Goal: Task Accomplishment & Management: Use online tool/utility

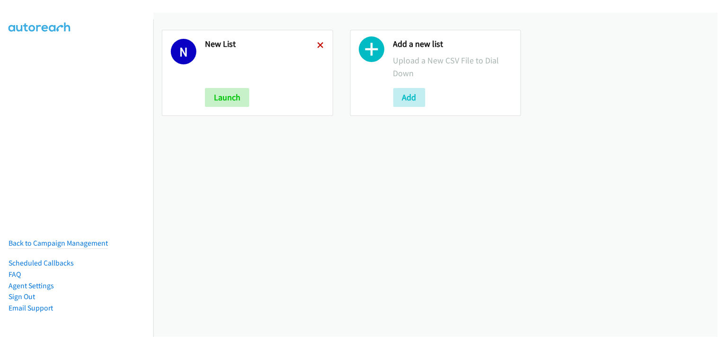
click at [320, 45] on icon at bounding box center [321, 46] width 7 height 7
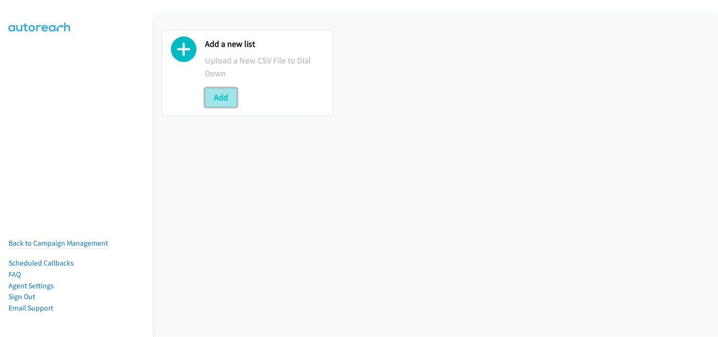
click at [219, 96] on button "Add" at bounding box center [221, 97] width 32 height 19
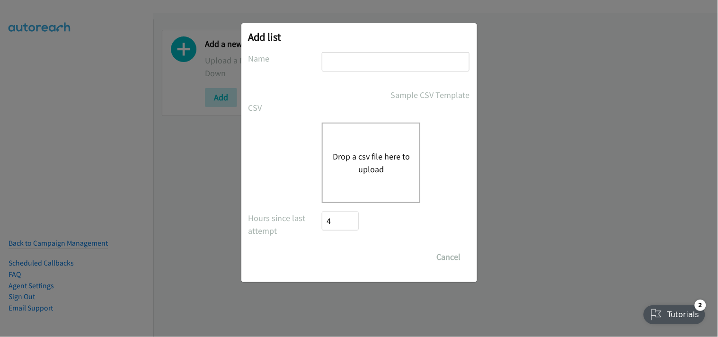
click at [368, 141] on div "Drop a csv file here to upload" at bounding box center [371, 163] width 98 height 80
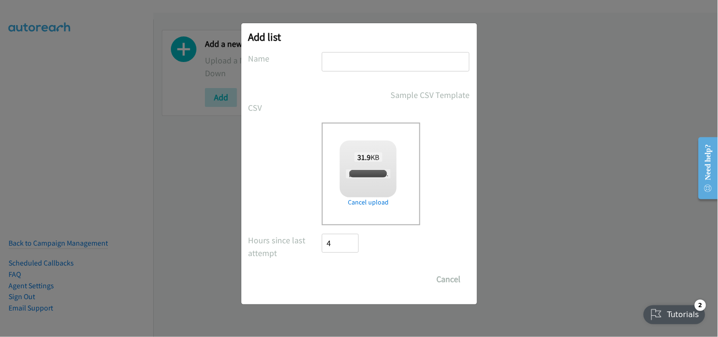
checkbox input "true"
click at [357, 64] on input "text" at bounding box center [396, 61] width 148 height 19
type input "New List"
click at [360, 276] on input "Save List" at bounding box center [347, 279] width 50 height 19
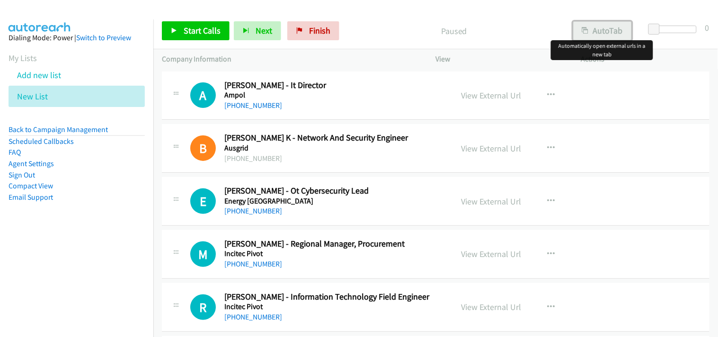
click at [617, 32] on button "AutoTab" at bounding box center [602, 30] width 59 height 19
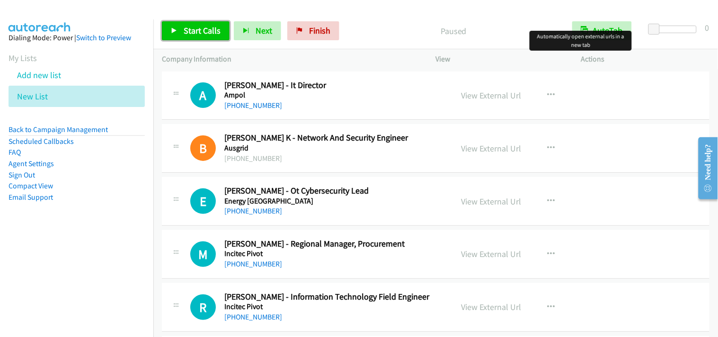
click at [209, 35] on span "Start Calls" at bounding box center [202, 30] width 37 height 11
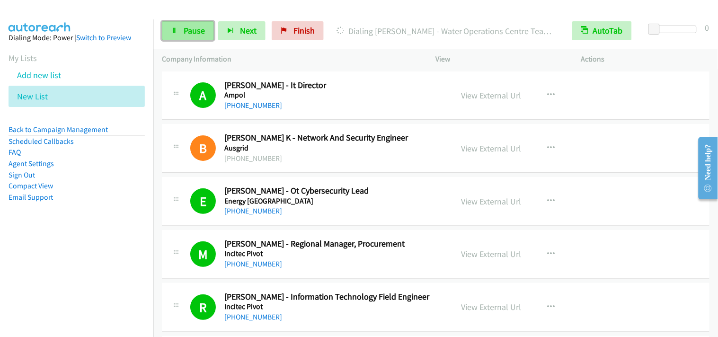
click at [193, 32] on span "Pause" at bounding box center [194, 30] width 21 height 11
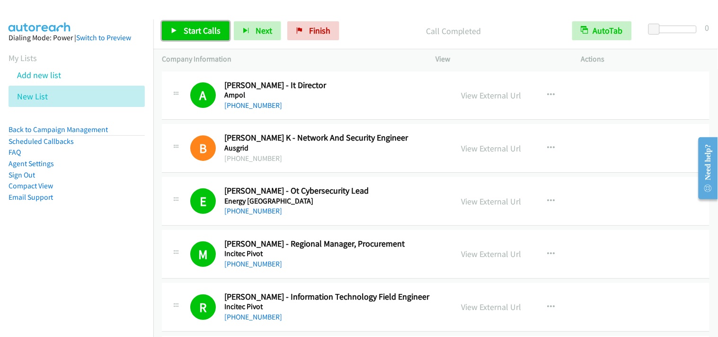
click at [204, 27] on span "Start Calls" at bounding box center [202, 30] width 37 height 11
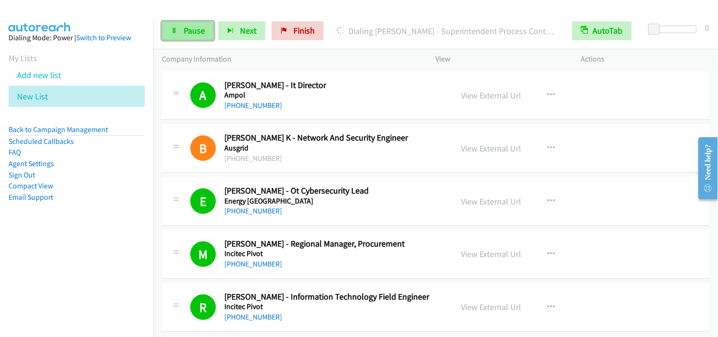
click at [199, 26] on span "Pause" at bounding box center [194, 30] width 21 height 11
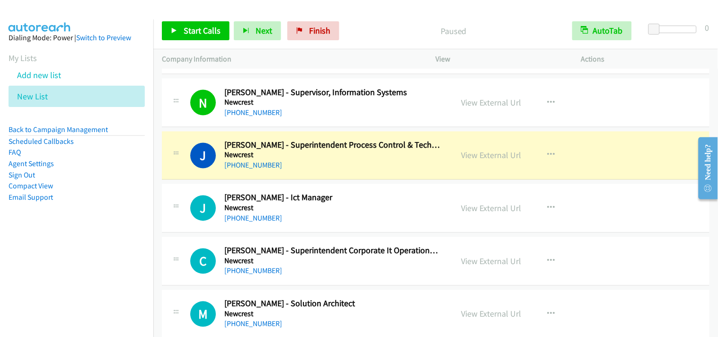
scroll to position [1315, 0]
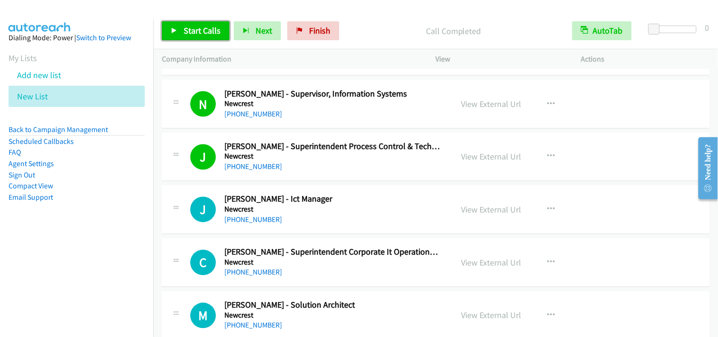
click at [185, 26] on span "Start Calls" at bounding box center [202, 30] width 37 height 11
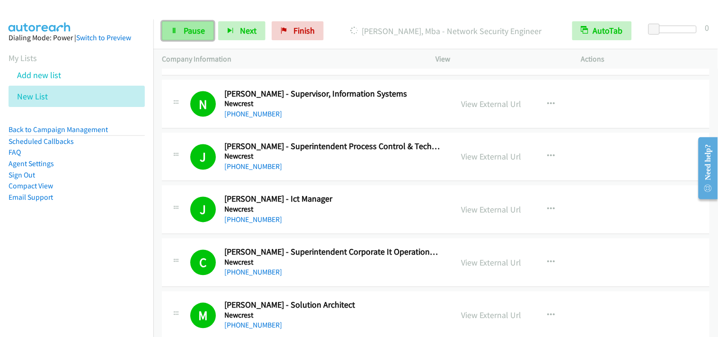
click at [188, 29] on span "Pause" at bounding box center [194, 30] width 21 height 11
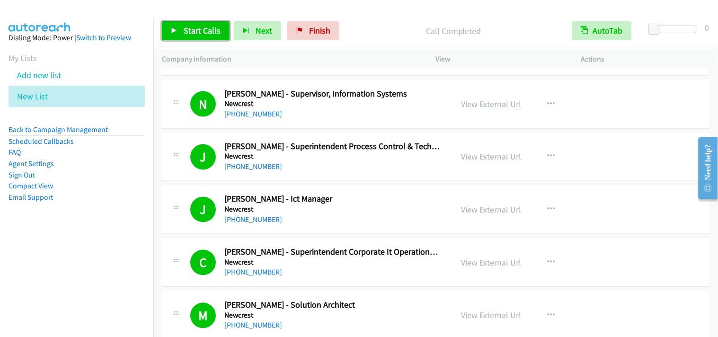
click at [219, 30] on link "Start Calls" at bounding box center [196, 30] width 68 height 19
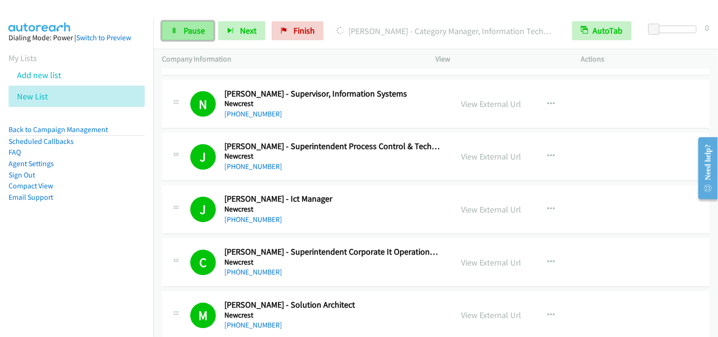
click at [193, 34] on span "Pause" at bounding box center [194, 30] width 21 height 11
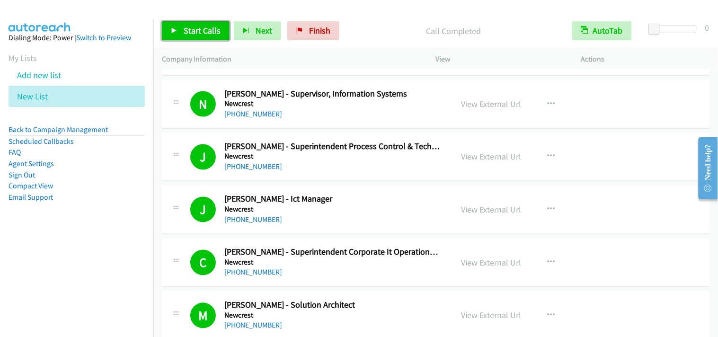
click at [204, 29] on span "Start Calls" at bounding box center [202, 30] width 37 height 11
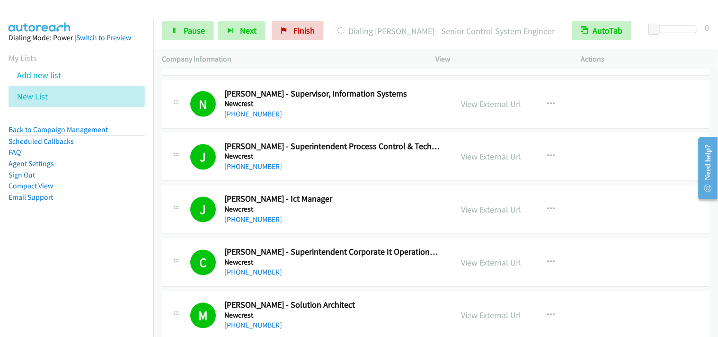
click at [194, 44] on div "Start Calls Pause Next Finish Dialing Giles Dunn - Senior Control System Engine…" at bounding box center [435, 31] width 565 height 36
click at [190, 36] on link "Pause" at bounding box center [188, 30] width 52 height 19
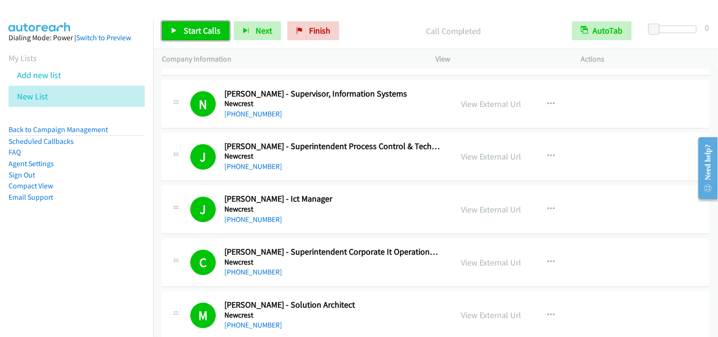
click at [214, 36] on link "Start Calls" at bounding box center [196, 30] width 68 height 19
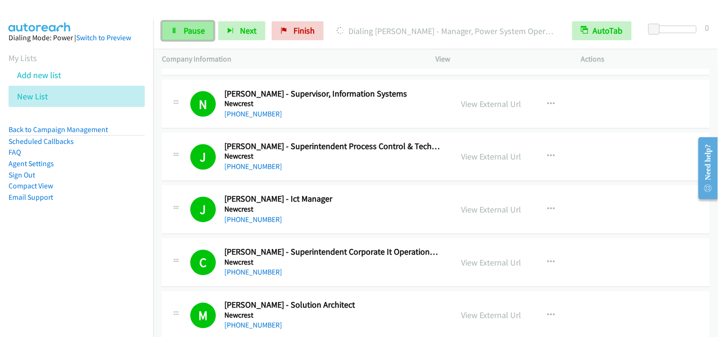
click at [188, 31] on span "Pause" at bounding box center [194, 30] width 21 height 11
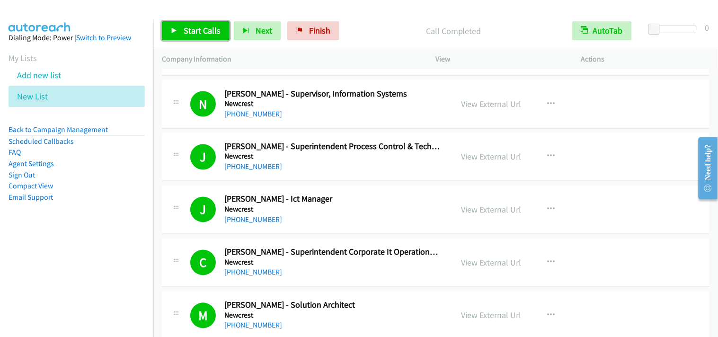
click at [198, 28] on span "Start Calls" at bounding box center [202, 30] width 37 height 11
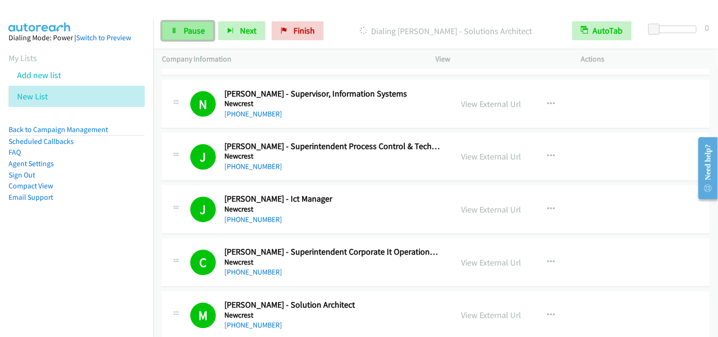
click at [190, 27] on span "Pause" at bounding box center [194, 30] width 21 height 11
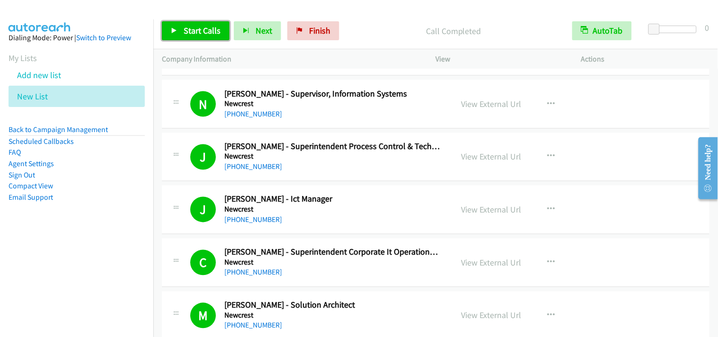
click at [199, 28] on span "Start Calls" at bounding box center [202, 30] width 37 height 11
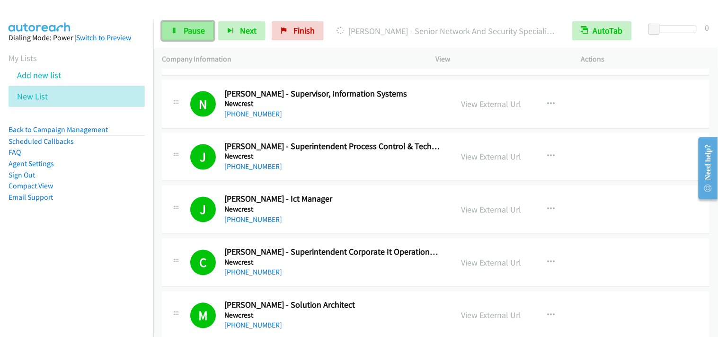
click at [190, 27] on span "Pause" at bounding box center [194, 30] width 21 height 11
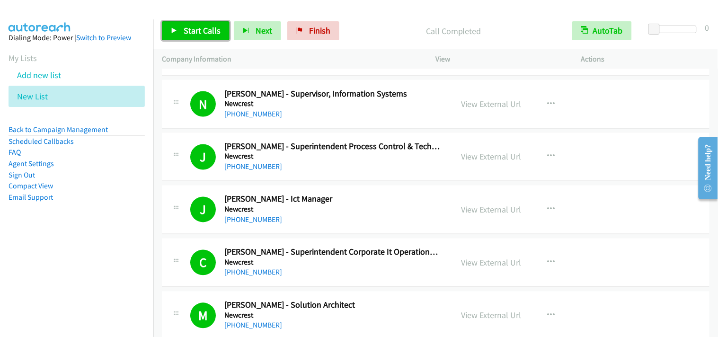
click at [187, 26] on span "Start Calls" at bounding box center [202, 30] width 37 height 11
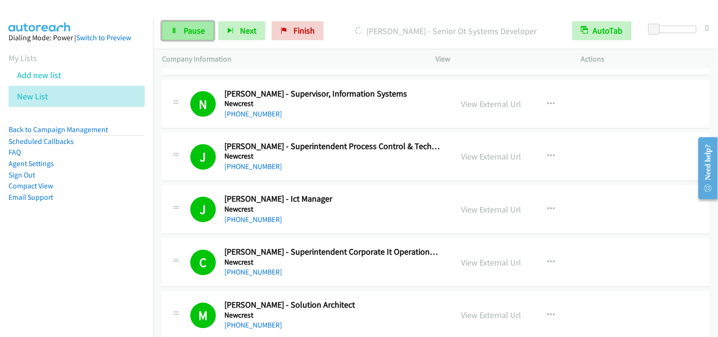
click at [177, 25] on link "Pause" at bounding box center [188, 30] width 52 height 19
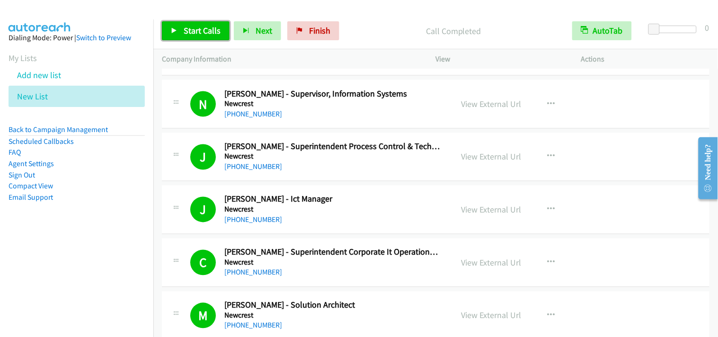
click at [198, 28] on span "Start Calls" at bounding box center [202, 30] width 37 height 11
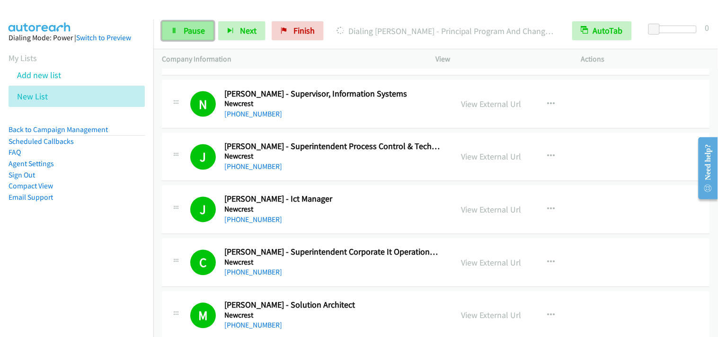
click at [204, 30] on span "Pause" at bounding box center [194, 30] width 21 height 11
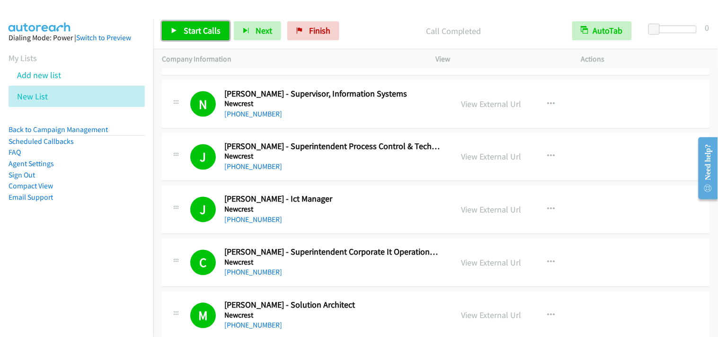
click at [188, 27] on span "Start Calls" at bounding box center [202, 30] width 37 height 11
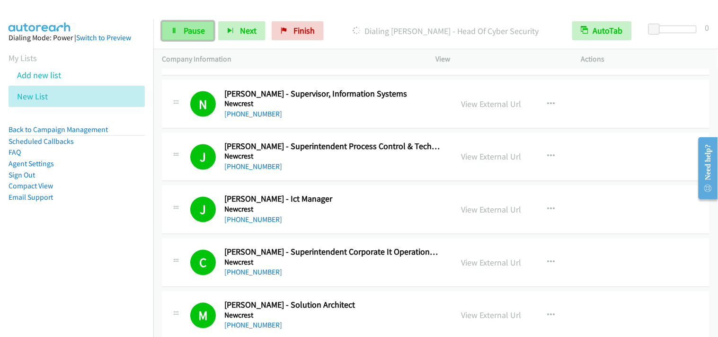
click at [185, 26] on span "Pause" at bounding box center [194, 30] width 21 height 11
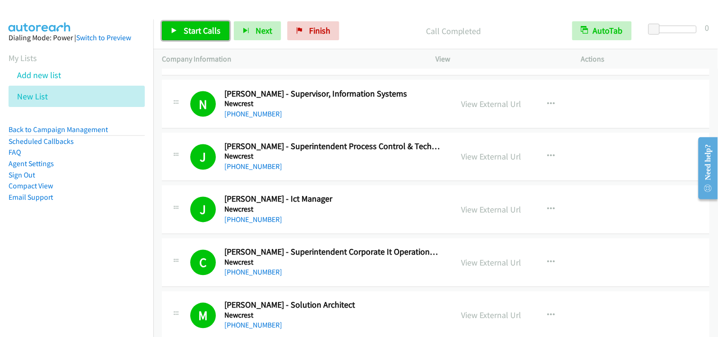
click at [195, 30] on span "Start Calls" at bounding box center [202, 30] width 37 height 11
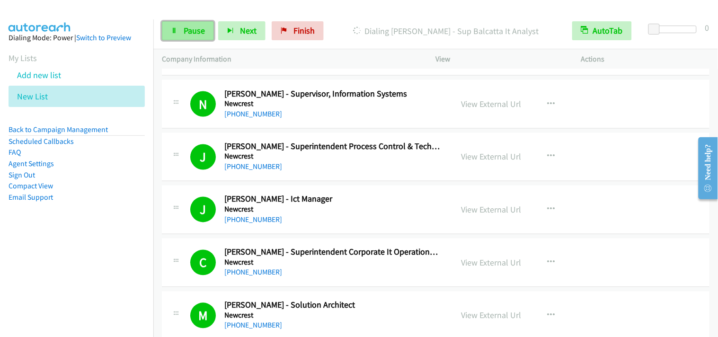
click at [193, 24] on link "Pause" at bounding box center [188, 30] width 52 height 19
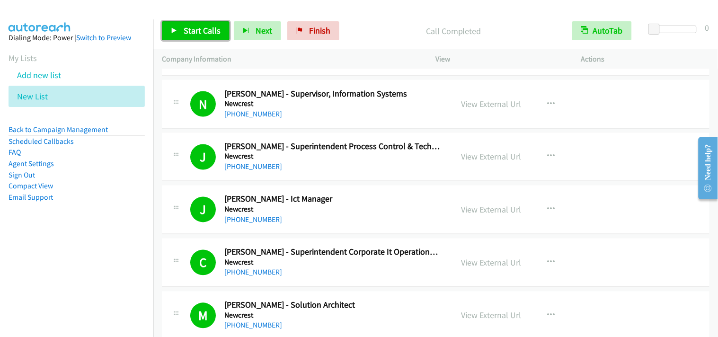
click at [212, 32] on span "Start Calls" at bounding box center [202, 30] width 37 height 11
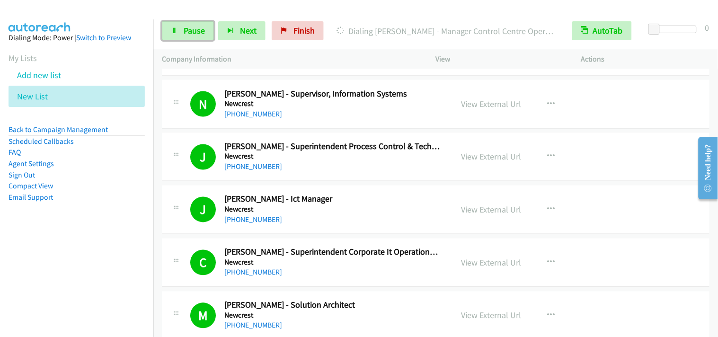
drag, startPoint x: 197, startPoint y: 30, endPoint x: 224, endPoint y: 82, distance: 58.7
click at [197, 30] on span "Pause" at bounding box center [194, 30] width 21 height 11
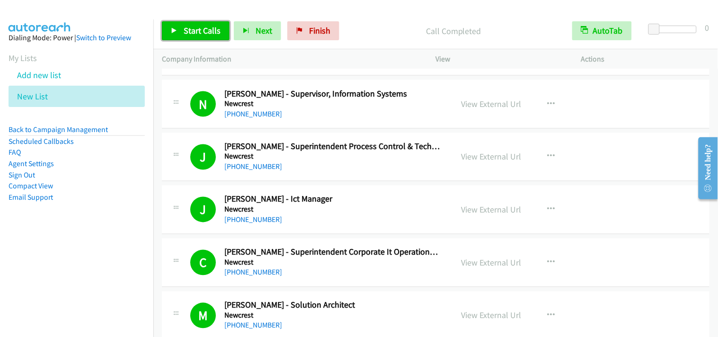
click at [184, 31] on span "Start Calls" at bounding box center [202, 30] width 37 height 11
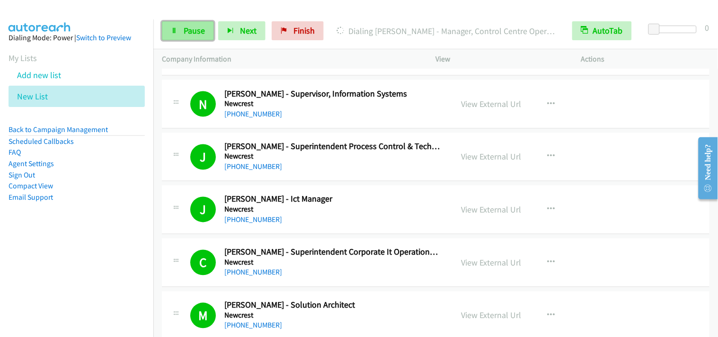
click at [184, 31] on span "Pause" at bounding box center [194, 30] width 21 height 11
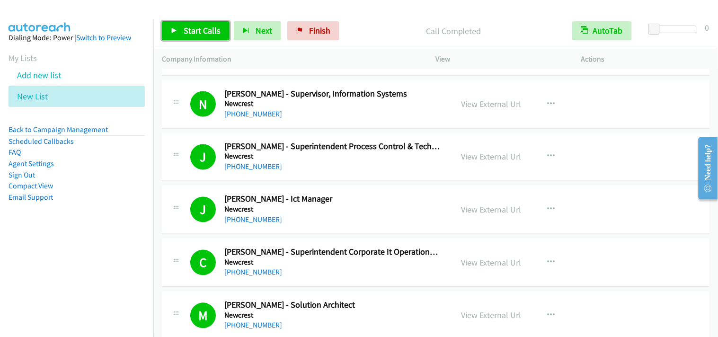
click at [184, 28] on span "Start Calls" at bounding box center [202, 30] width 37 height 11
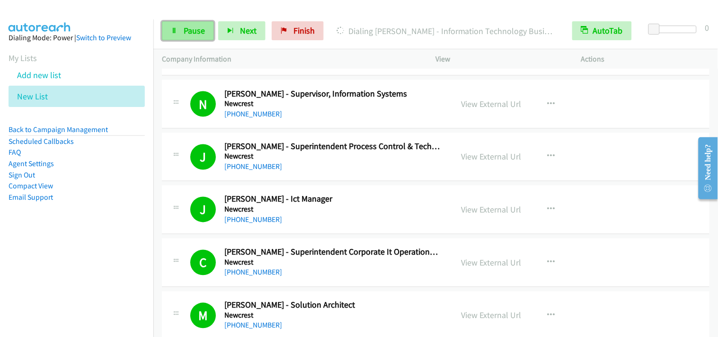
click at [173, 28] on icon at bounding box center [174, 31] width 7 height 7
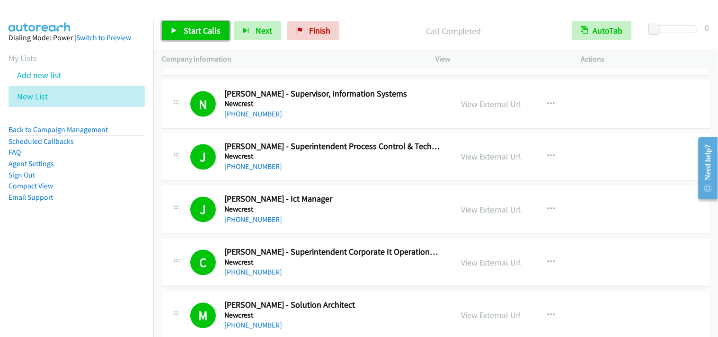
click at [213, 32] on span "Start Calls" at bounding box center [202, 30] width 37 height 11
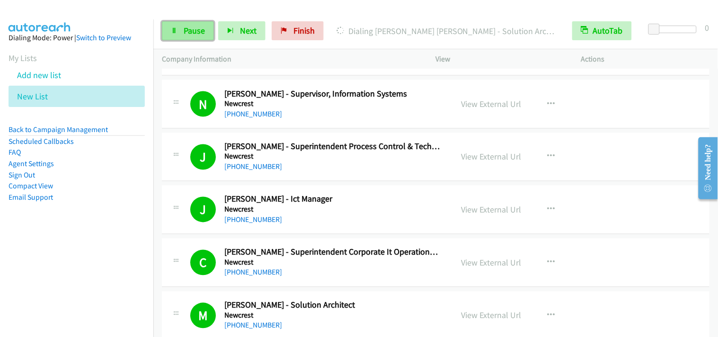
click at [190, 35] on span "Pause" at bounding box center [194, 30] width 21 height 11
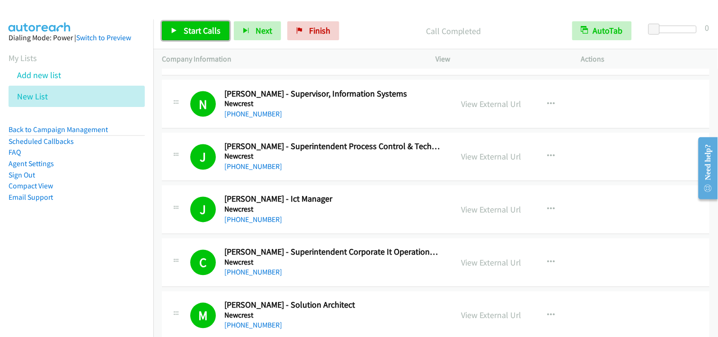
click at [210, 27] on span "Start Calls" at bounding box center [202, 30] width 37 height 11
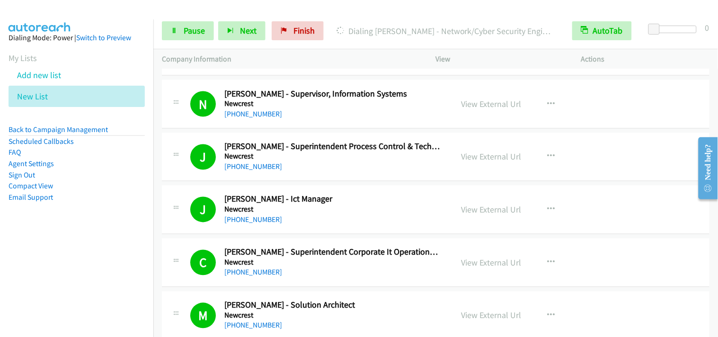
click at [192, 17] on div "Start Calls Pause Next Finish Dialing Nitin Mongia - Network/Cyber Security Eng…" at bounding box center [435, 31] width 565 height 36
click at [188, 31] on span "Pause" at bounding box center [194, 30] width 21 height 11
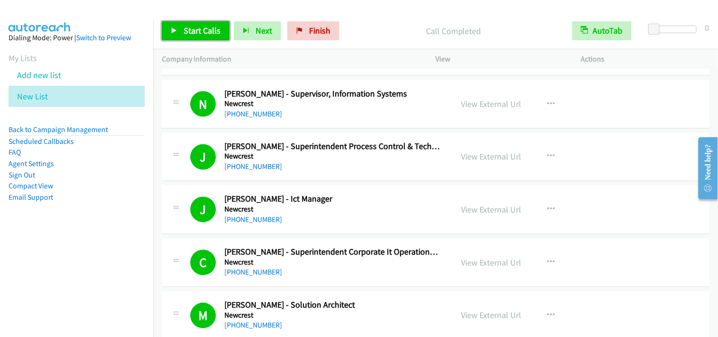
click at [216, 26] on span "Start Calls" at bounding box center [202, 30] width 37 height 11
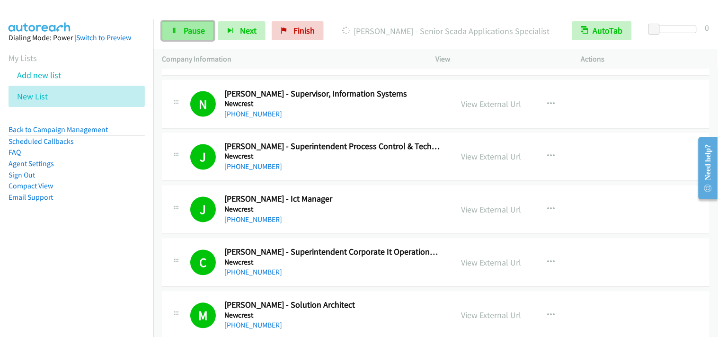
click at [191, 31] on span "Pause" at bounding box center [194, 30] width 21 height 11
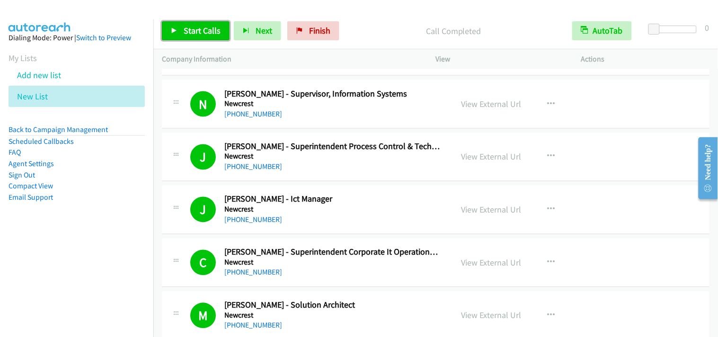
click at [209, 35] on span "Start Calls" at bounding box center [202, 30] width 37 height 11
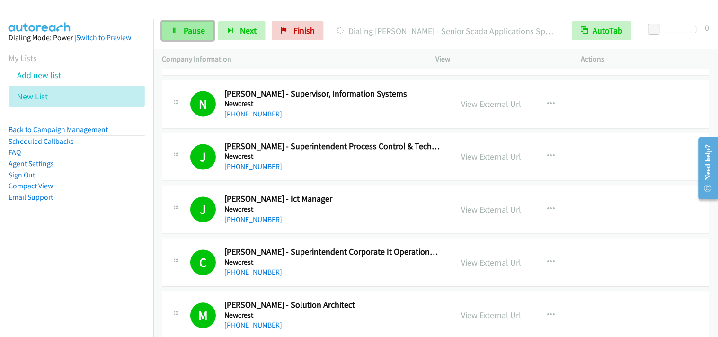
click at [194, 35] on span "Pause" at bounding box center [194, 30] width 21 height 11
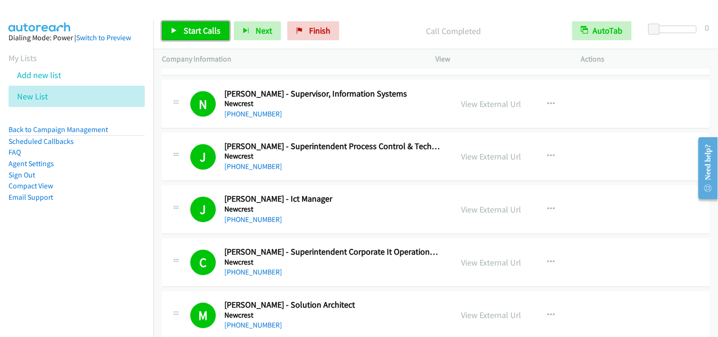
click at [181, 30] on link "Start Calls" at bounding box center [196, 30] width 68 height 19
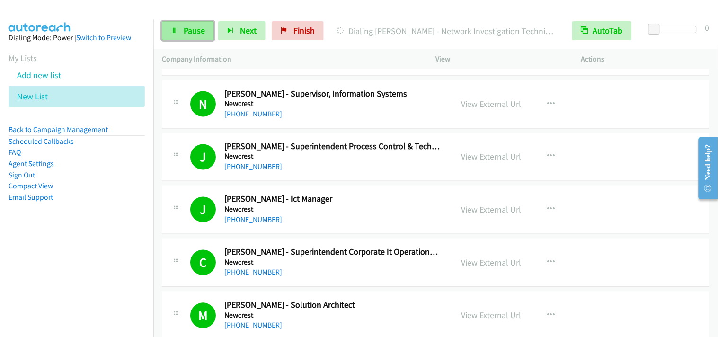
click at [199, 39] on link "Pause" at bounding box center [188, 30] width 52 height 19
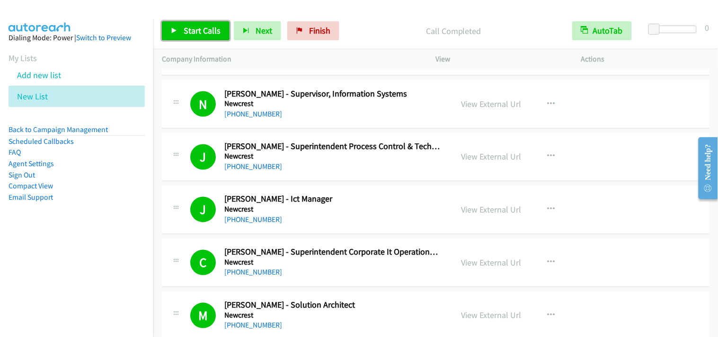
click at [210, 38] on link "Start Calls" at bounding box center [196, 30] width 68 height 19
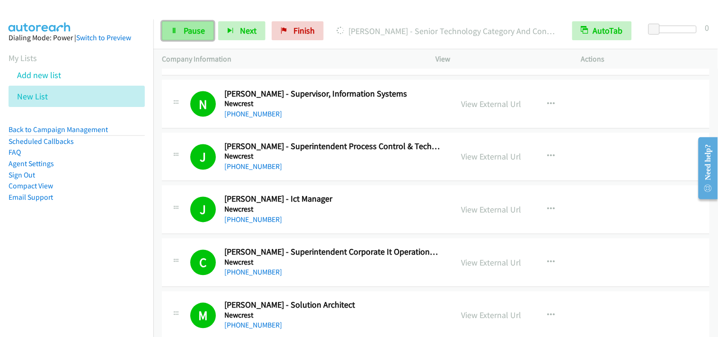
click at [190, 29] on span "Pause" at bounding box center [194, 30] width 21 height 11
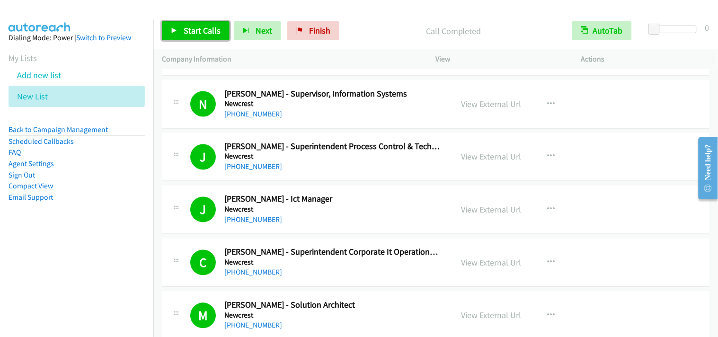
click at [186, 27] on span "Start Calls" at bounding box center [202, 30] width 37 height 11
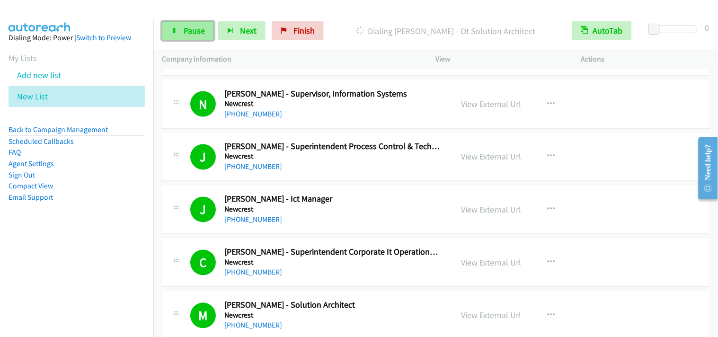
click at [188, 31] on span "Pause" at bounding box center [194, 30] width 21 height 11
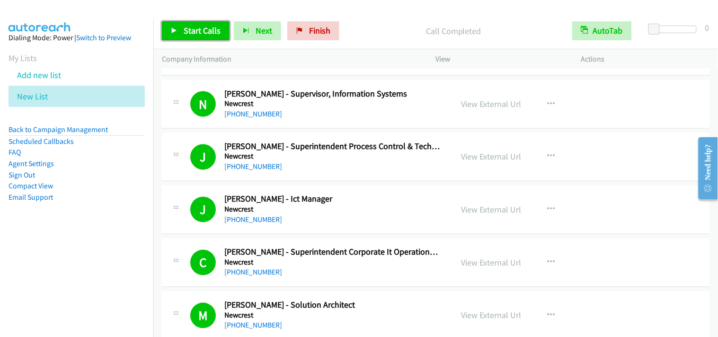
click at [209, 28] on span "Start Calls" at bounding box center [202, 30] width 37 height 11
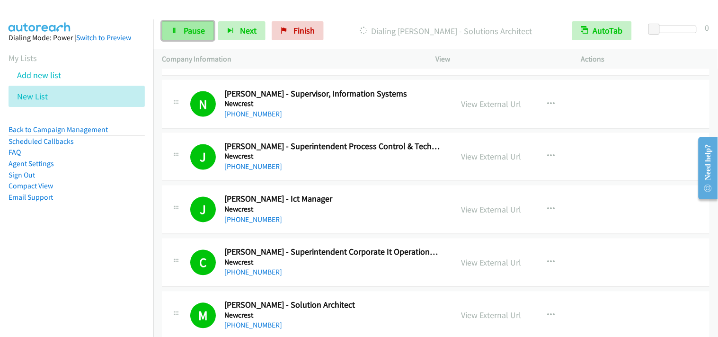
click at [191, 30] on span "Pause" at bounding box center [194, 30] width 21 height 11
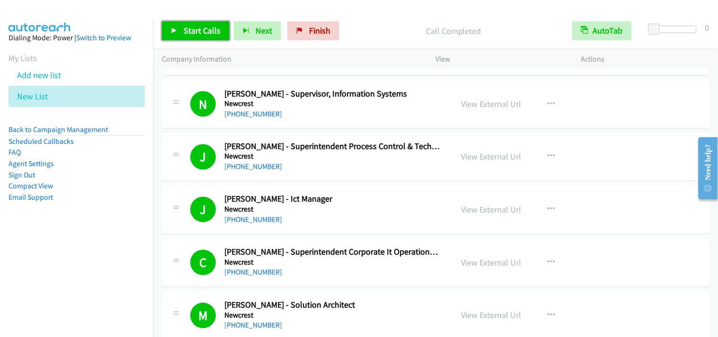
click at [182, 34] on link "Start Calls" at bounding box center [196, 30] width 68 height 19
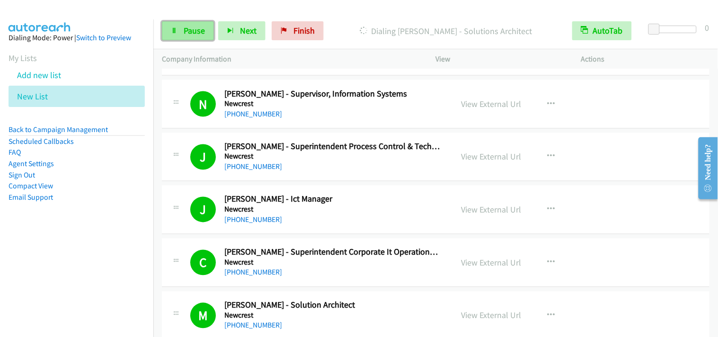
click at [192, 36] on link "Pause" at bounding box center [188, 30] width 52 height 19
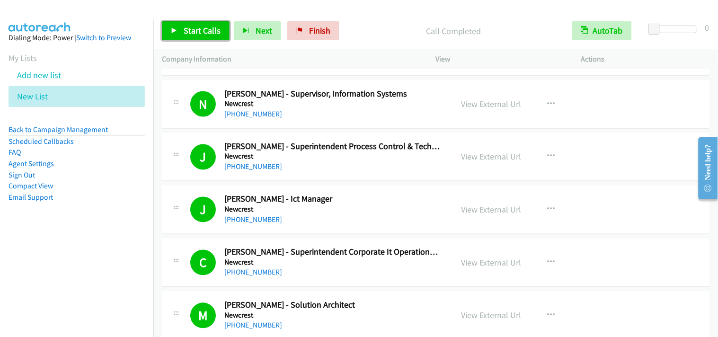
click at [199, 27] on span "Start Calls" at bounding box center [202, 30] width 37 height 11
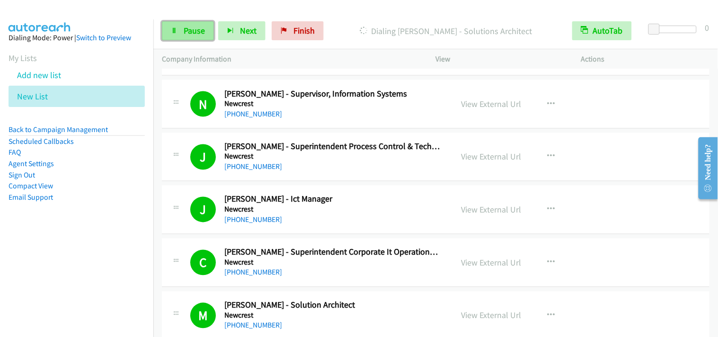
click at [196, 34] on span "Pause" at bounding box center [194, 30] width 21 height 11
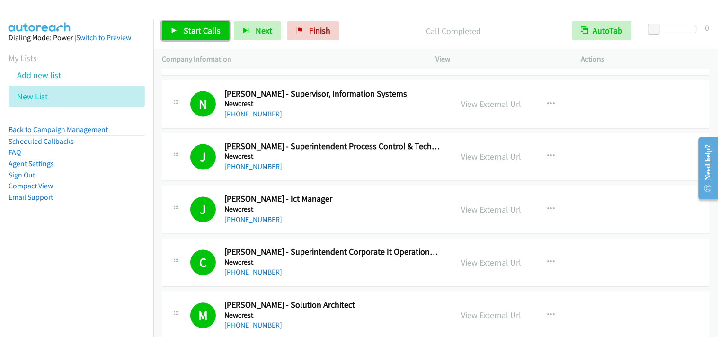
click at [199, 33] on span "Start Calls" at bounding box center [202, 30] width 37 height 11
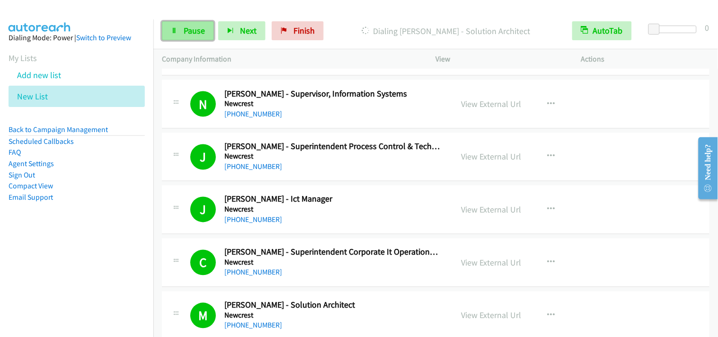
click at [199, 33] on span "Pause" at bounding box center [194, 30] width 21 height 11
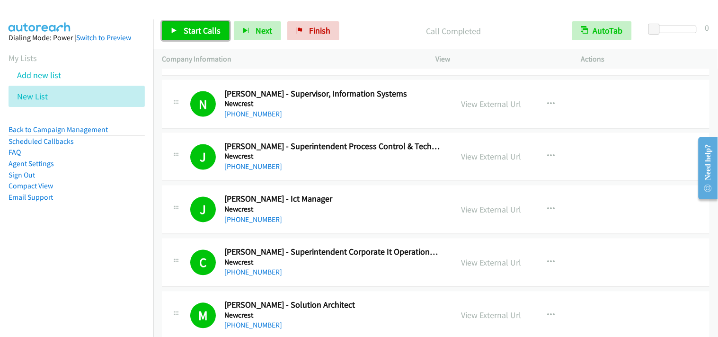
click at [200, 27] on span "Start Calls" at bounding box center [202, 30] width 37 height 11
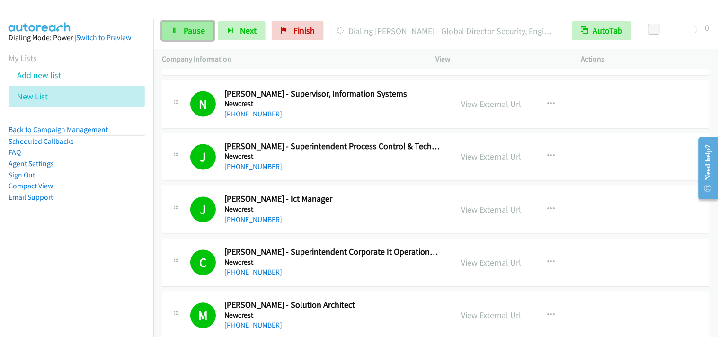
click at [167, 31] on link "Pause" at bounding box center [188, 30] width 52 height 19
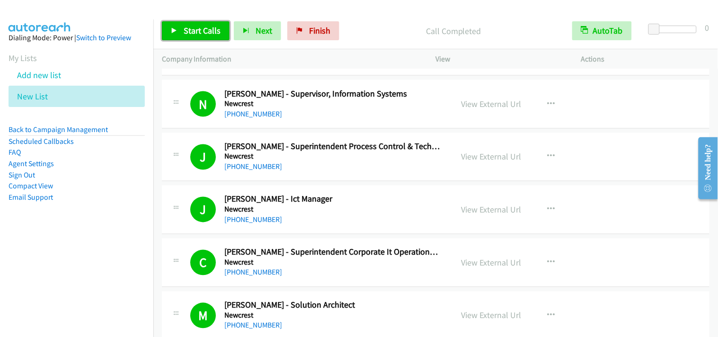
click at [196, 27] on span "Start Calls" at bounding box center [202, 30] width 37 height 11
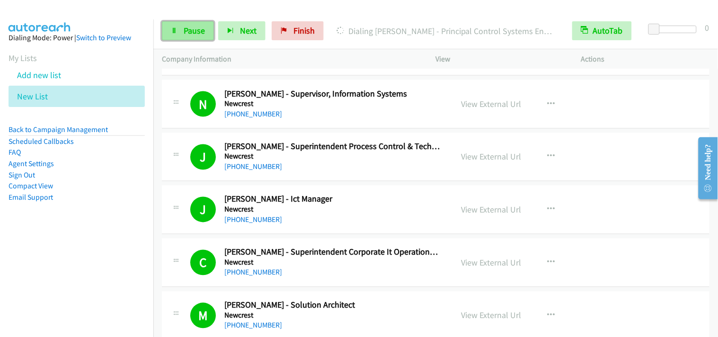
click at [196, 27] on span "Pause" at bounding box center [194, 30] width 21 height 11
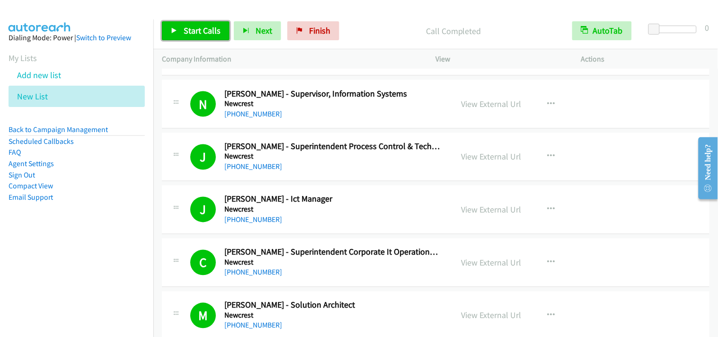
click at [206, 33] on span "Start Calls" at bounding box center [202, 30] width 37 height 11
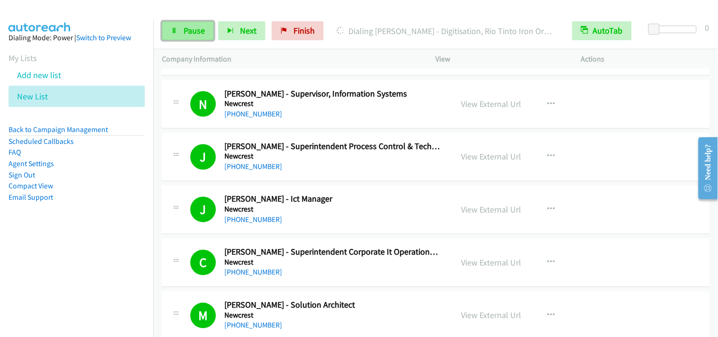
click at [174, 35] on link "Pause" at bounding box center [188, 30] width 52 height 19
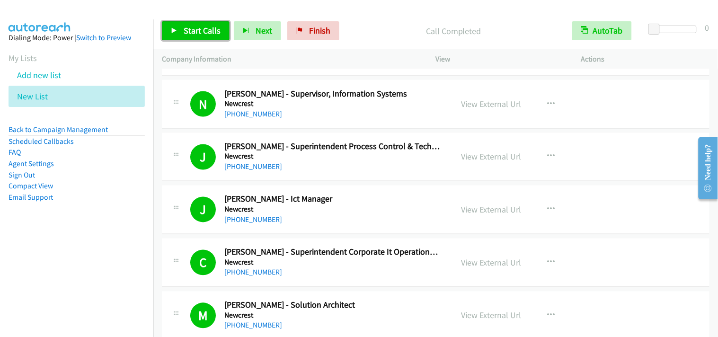
click at [201, 33] on span "Start Calls" at bounding box center [202, 30] width 37 height 11
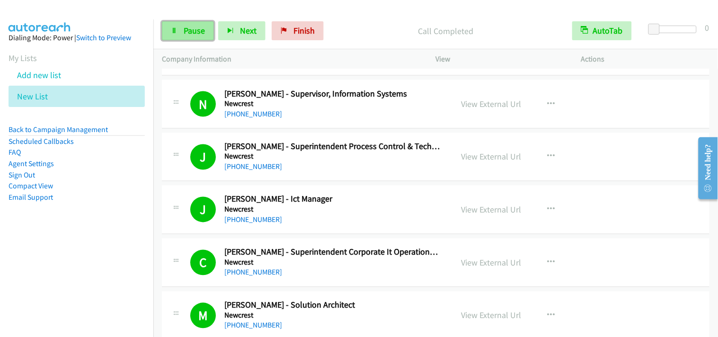
click at [166, 22] on link "Pause" at bounding box center [188, 30] width 52 height 19
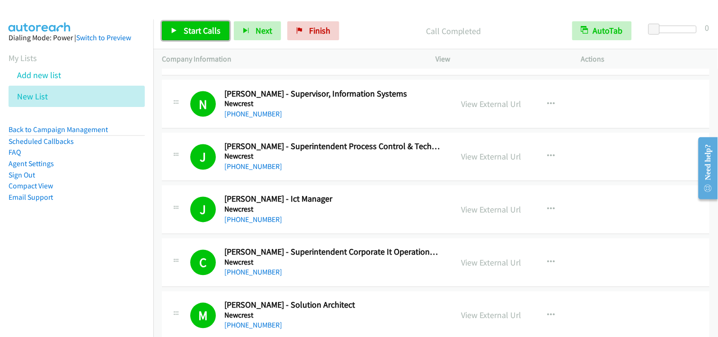
click at [209, 24] on link "Start Calls" at bounding box center [196, 30] width 68 height 19
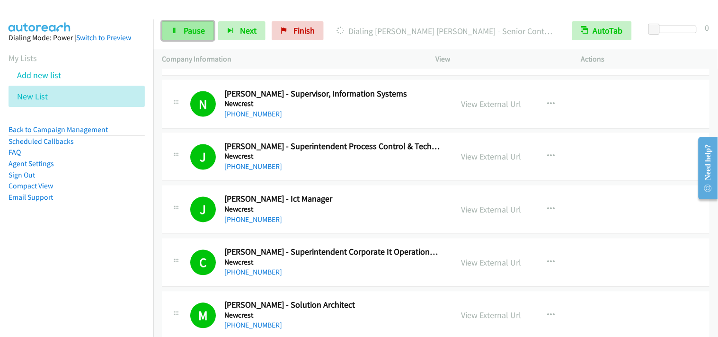
click at [205, 31] on link "Pause" at bounding box center [188, 30] width 52 height 19
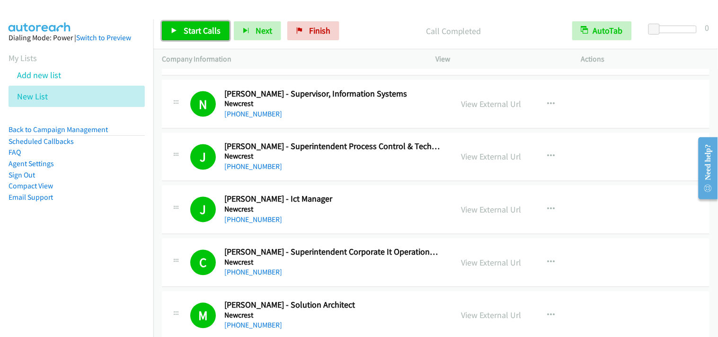
click at [173, 34] on link "Start Calls" at bounding box center [196, 30] width 68 height 19
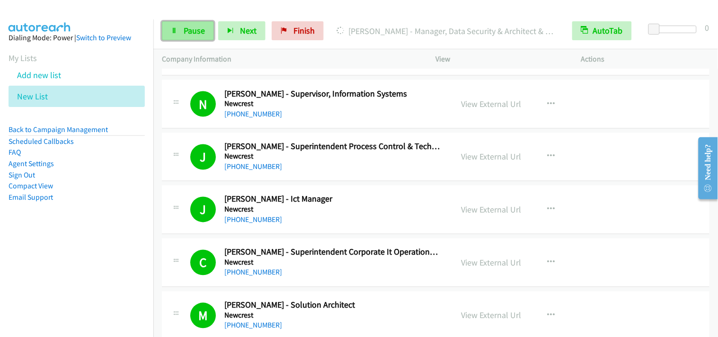
click at [201, 27] on span "Pause" at bounding box center [194, 30] width 21 height 11
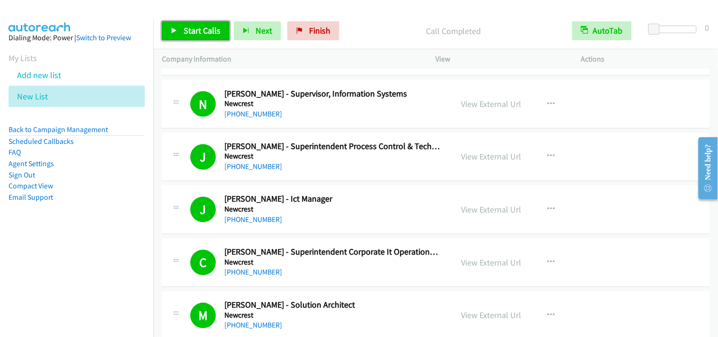
click at [209, 31] on span "Start Calls" at bounding box center [202, 30] width 37 height 11
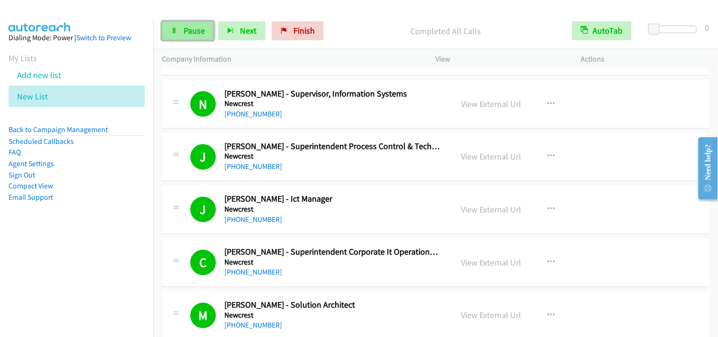
click at [199, 32] on span "Pause" at bounding box center [194, 30] width 21 height 11
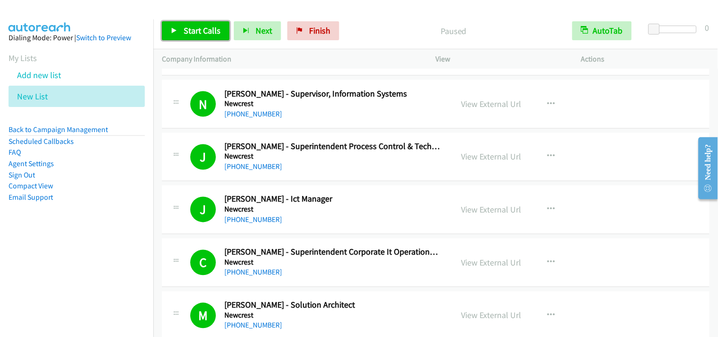
click at [199, 32] on span "Start Calls" at bounding box center [202, 30] width 37 height 11
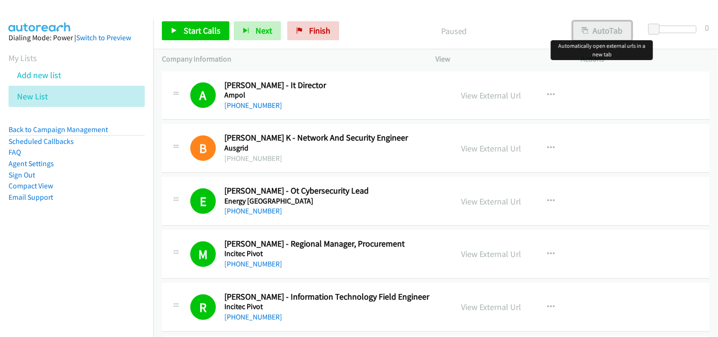
click at [613, 27] on button "AutoTab" at bounding box center [602, 30] width 59 height 19
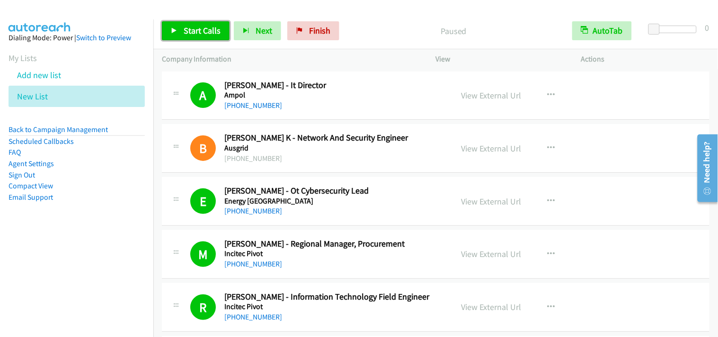
click at [201, 32] on span "Start Calls" at bounding box center [202, 30] width 37 height 11
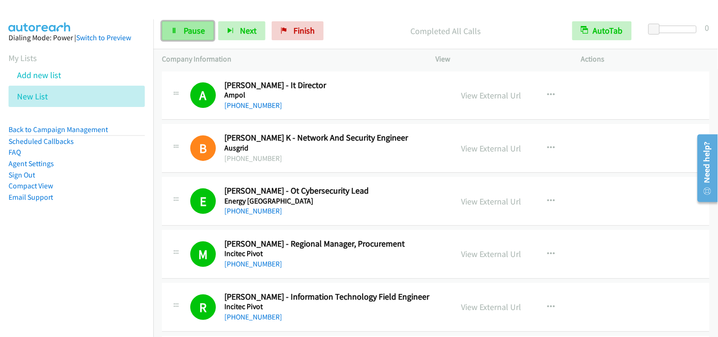
click at [187, 30] on span "Pause" at bounding box center [194, 30] width 21 height 11
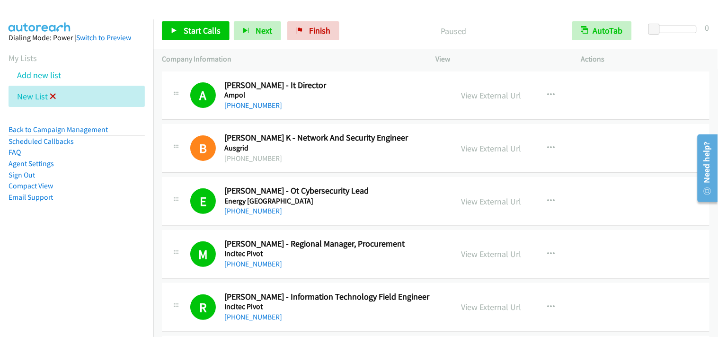
click at [52, 94] on icon at bounding box center [53, 97] width 7 height 7
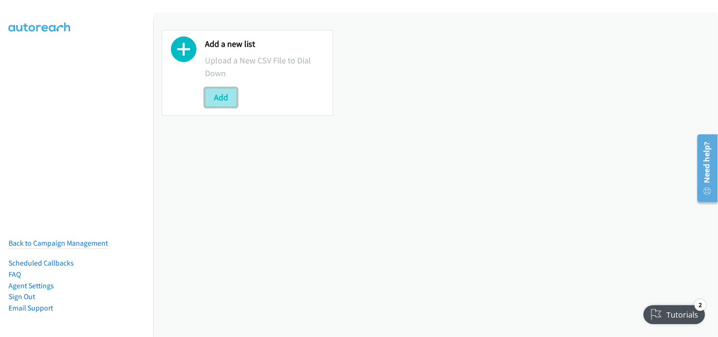
click at [230, 101] on button "Add" at bounding box center [221, 97] width 32 height 19
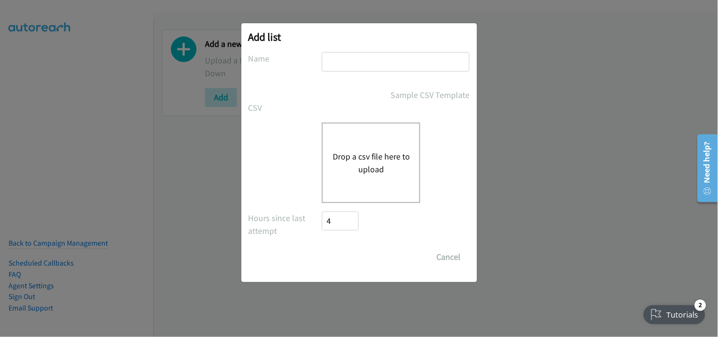
click at [363, 145] on div "Drop a csv file here to upload" at bounding box center [371, 163] width 98 height 80
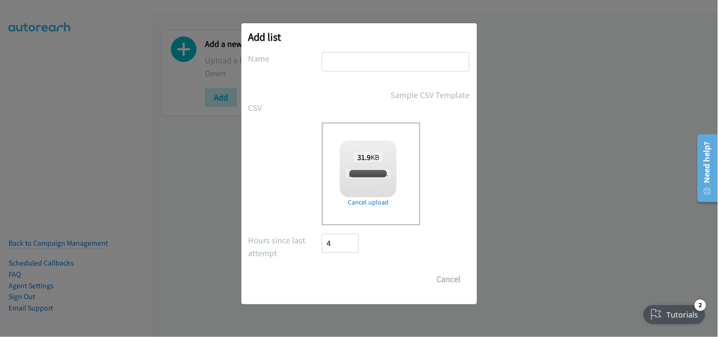
click at [363, 46] on div "Add list No phone fields were returned for that Report or List View Please uplo…" at bounding box center [359, 163] width 236 height 281
checkbox input "true"
click at [357, 64] on input "text" at bounding box center [396, 61] width 148 height 19
type input "New List"
drag, startPoint x: 342, startPoint y: 280, endPoint x: 376, endPoint y: 330, distance: 60.7
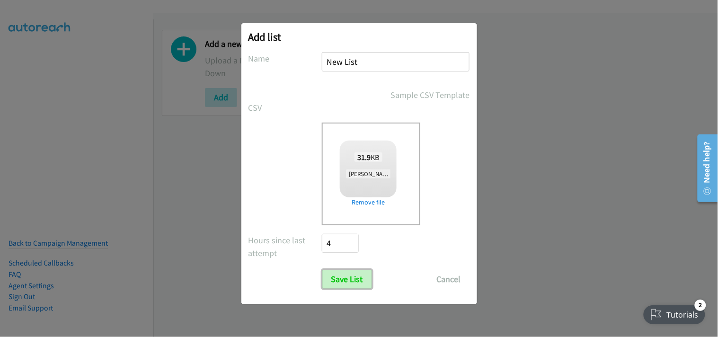
click at [342, 280] on input "Save List" at bounding box center [347, 279] width 50 height 19
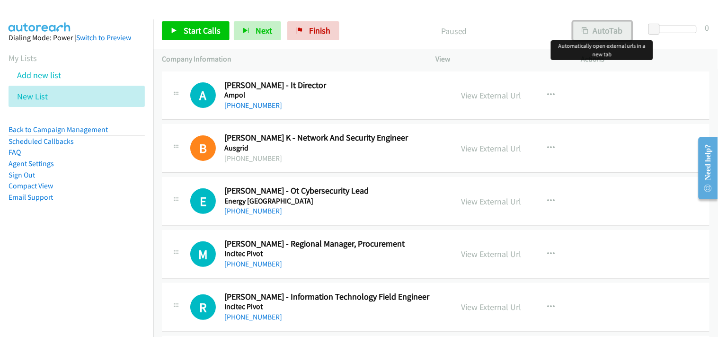
click at [598, 27] on button "AutoTab" at bounding box center [602, 30] width 59 height 19
click at [177, 27] on link "Start Calls" at bounding box center [196, 30] width 68 height 19
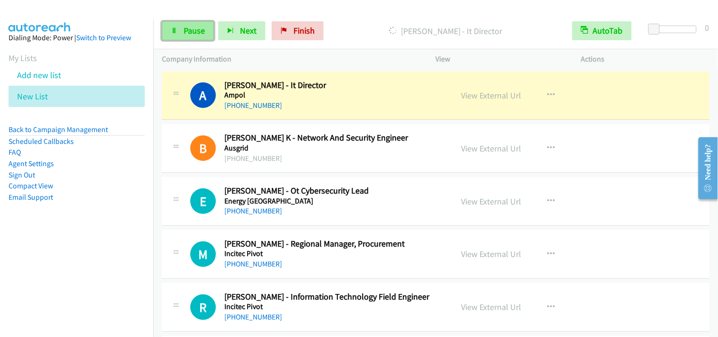
click at [192, 33] on span "Pause" at bounding box center [194, 30] width 21 height 11
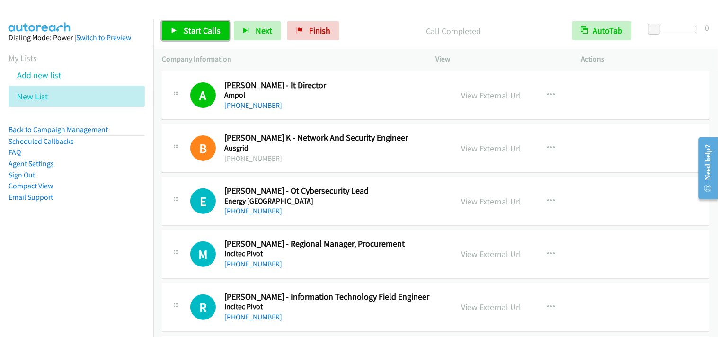
click at [212, 31] on span "Start Calls" at bounding box center [202, 30] width 37 height 11
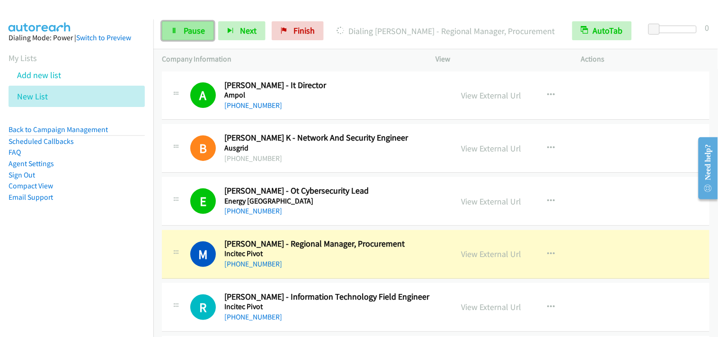
click at [184, 35] on span "Pause" at bounding box center [194, 30] width 21 height 11
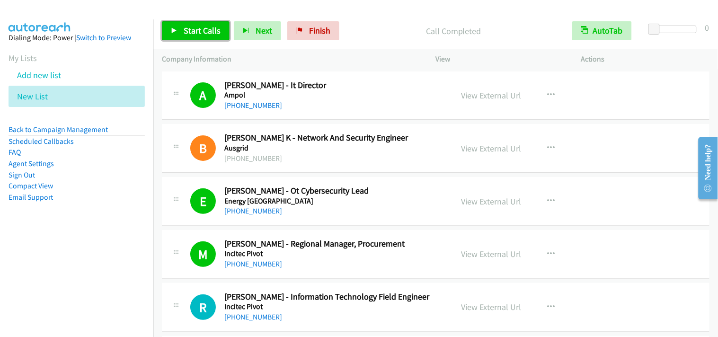
click at [177, 28] on icon at bounding box center [174, 31] width 7 height 7
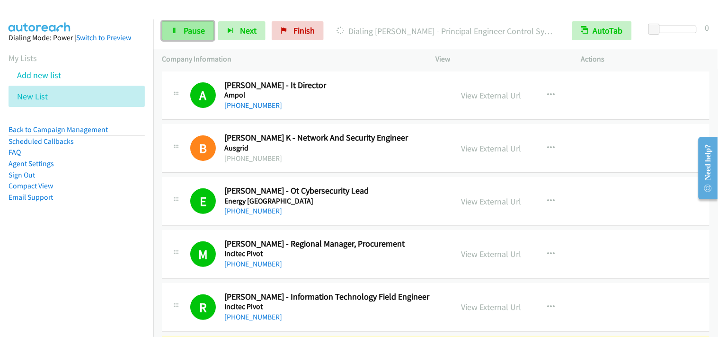
click at [189, 32] on span "Pause" at bounding box center [194, 30] width 21 height 11
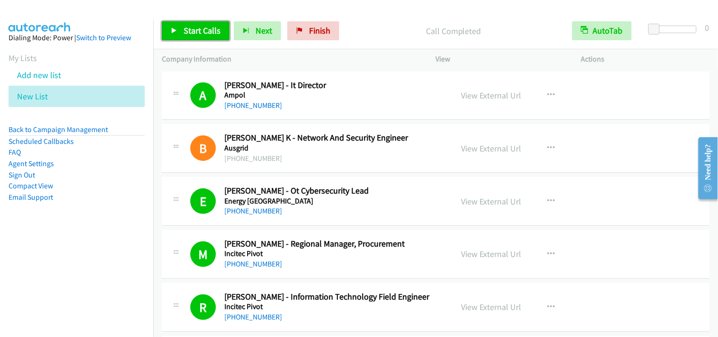
click at [203, 31] on span "Start Calls" at bounding box center [202, 30] width 37 height 11
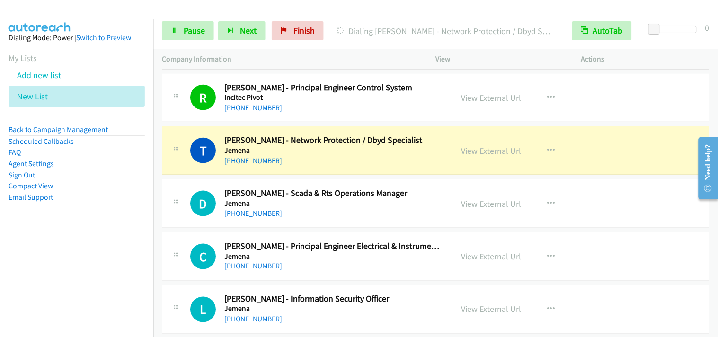
scroll to position [263, 0]
click at [179, 22] on link "Pause" at bounding box center [188, 30] width 52 height 19
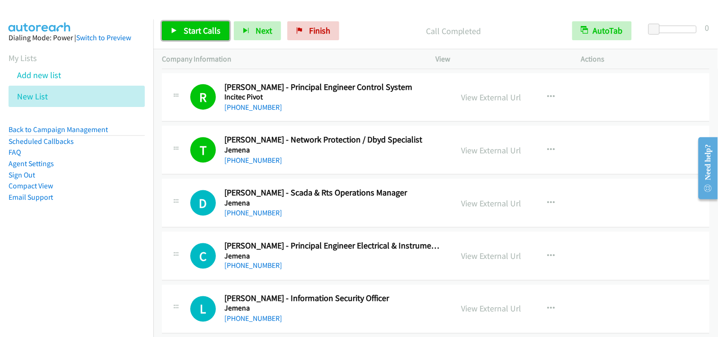
click at [205, 38] on link "Start Calls" at bounding box center [196, 30] width 68 height 19
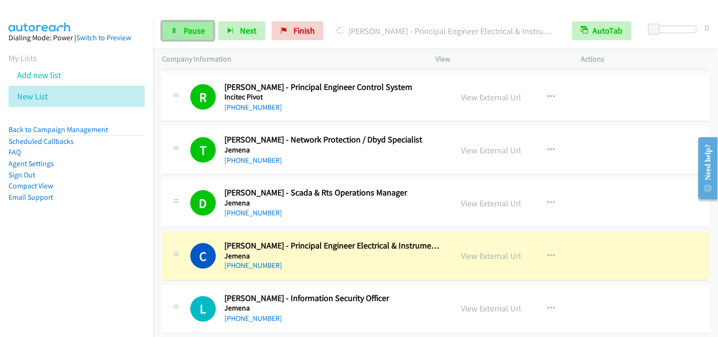
click at [195, 33] on span "Pause" at bounding box center [194, 30] width 21 height 11
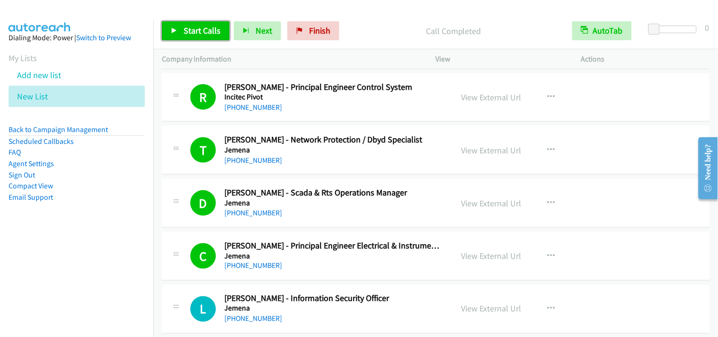
click at [184, 38] on link "Start Calls" at bounding box center [196, 30] width 68 height 19
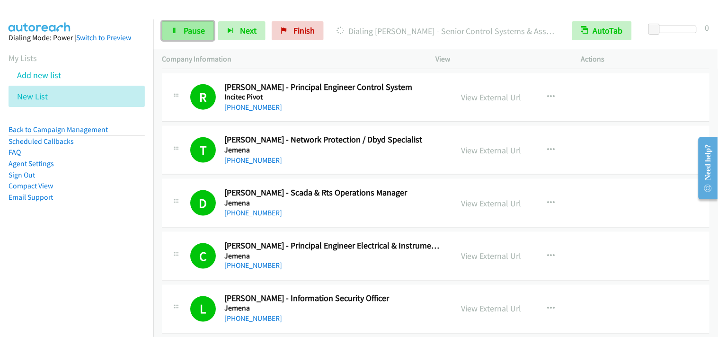
click at [177, 32] on icon at bounding box center [174, 31] width 7 height 7
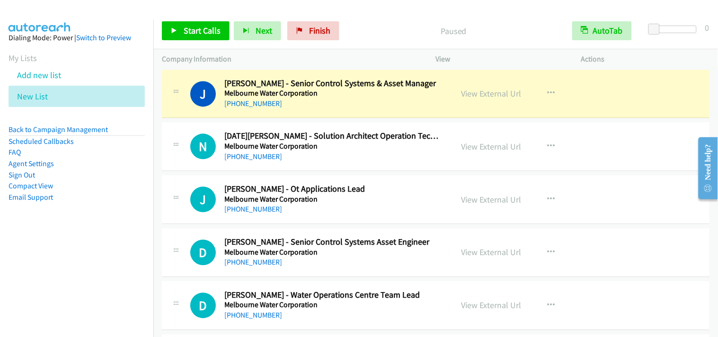
scroll to position [473, 0]
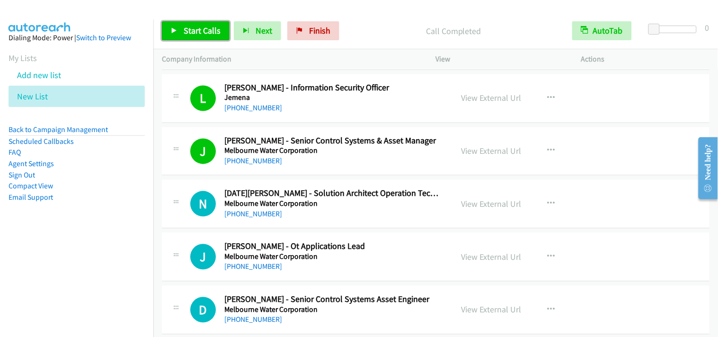
drag, startPoint x: 205, startPoint y: 29, endPoint x: 273, endPoint y: 65, distance: 76.7
click at [205, 29] on span "Start Calls" at bounding box center [202, 30] width 37 height 11
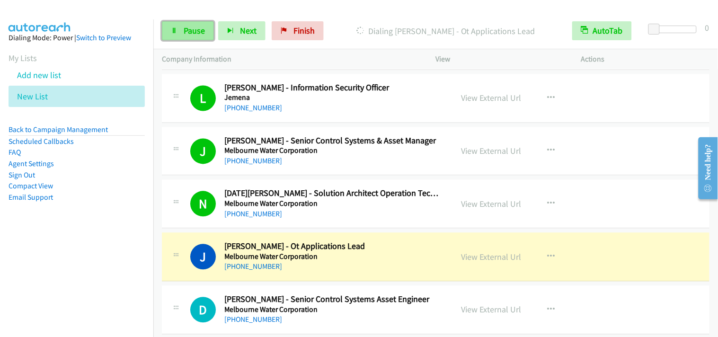
drag, startPoint x: 197, startPoint y: 33, endPoint x: 205, endPoint y: 31, distance: 8.3
click at [197, 33] on span "Pause" at bounding box center [194, 30] width 21 height 11
